Goal: Information Seeking & Learning: Learn about a topic

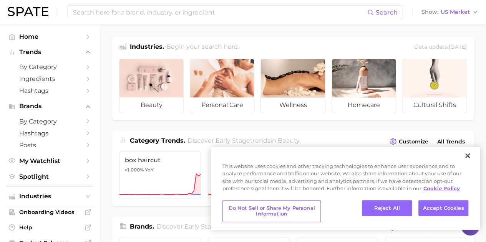
click at [133, 15] on input at bounding box center [219, 12] width 295 height 13
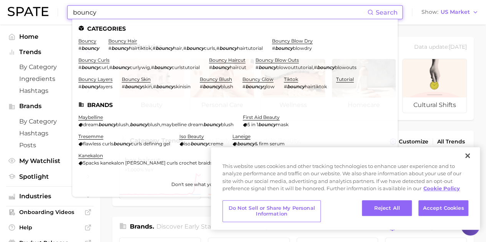
type input "bouncy"
click at [85, 38] on link "bouncy" at bounding box center [87, 41] width 18 height 6
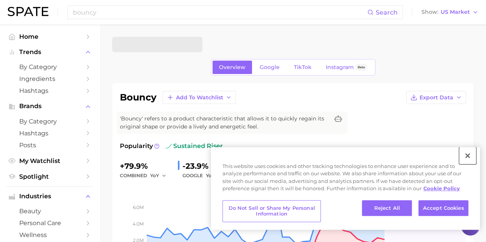
click at [464, 154] on button "Close" at bounding box center [467, 155] width 17 height 17
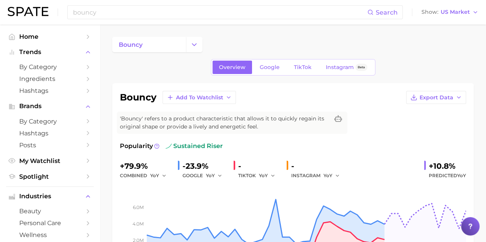
click at [257, 59] on div "Overview Google TikTok Instagram Beta" at bounding box center [293, 67] width 164 height 17
click at [256, 68] on link "Google" at bounding box center [269, 67] width 33 height 13
